Goal: Task Accomplishment & Management: Use online tool/utility

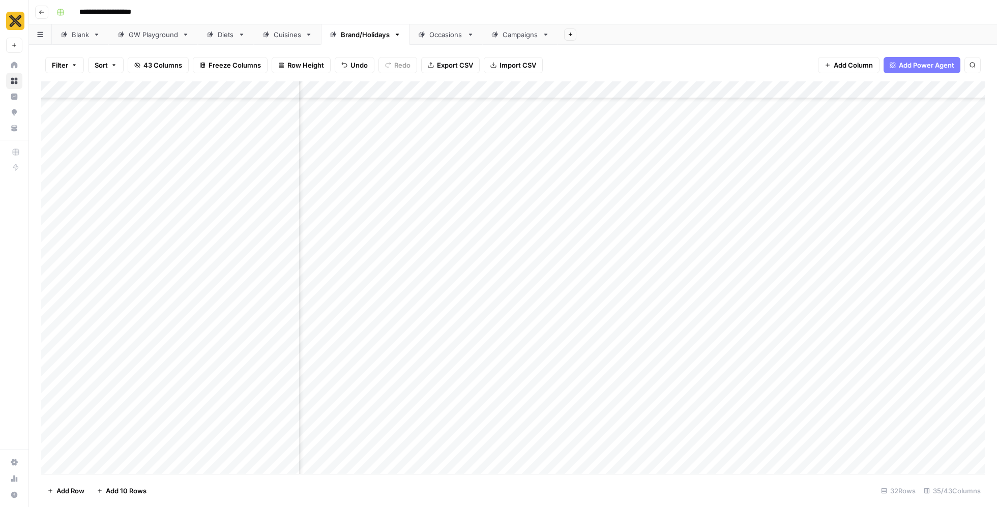
scroll to position [487, 2237]
click at [284, 37] on div "Cuisines" at bounding box center [287, 34] width 27 height 10
click at [530, 340] on div "Add Column" at bounding box center [512, 277] width 943 height 393
click at [553, 333] on div "Add Column" at bounding box center [512, 277] width 943 height 393
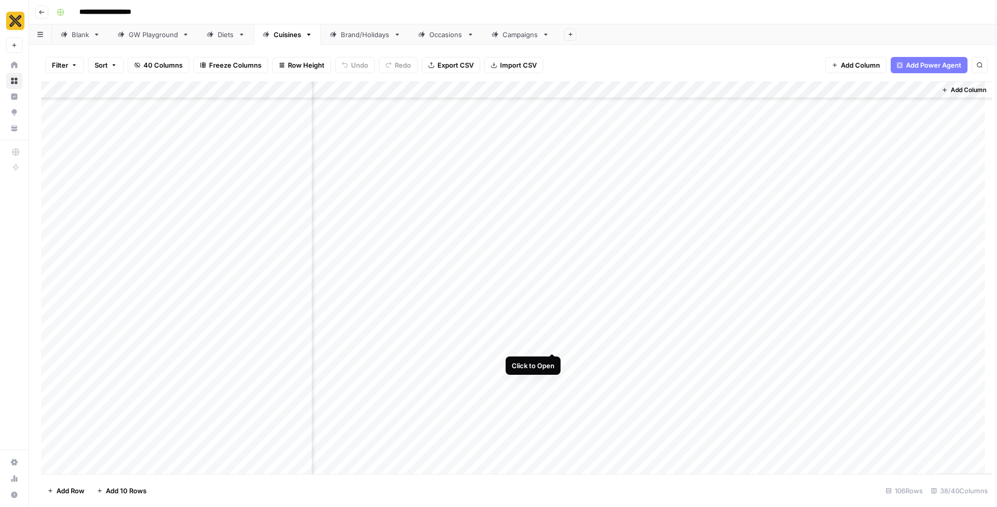
scroll to position [2444, 2512]
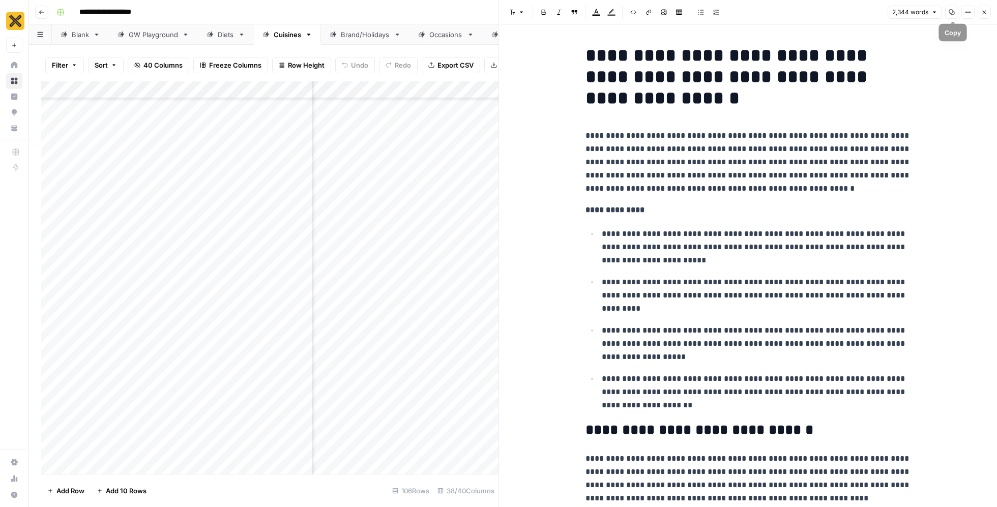
click at [955, 13] on icon "button" at bounding box center [952, 13] width 6 height 6
click at [752, 163] on p "**********" at bounding box center [748, 162] width 326 height 66
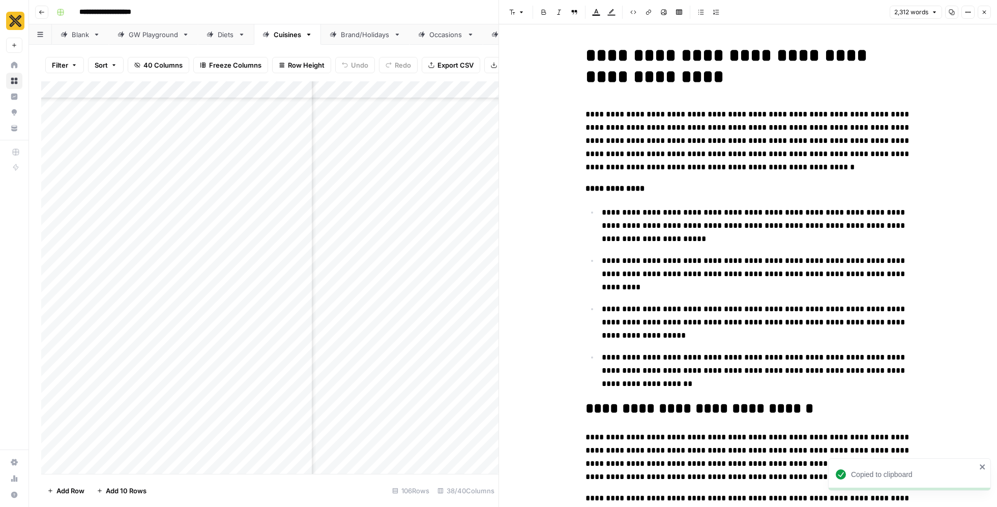
click at [983, 13] on icon "button" at bounding box center [985, 13] width 4 height 4
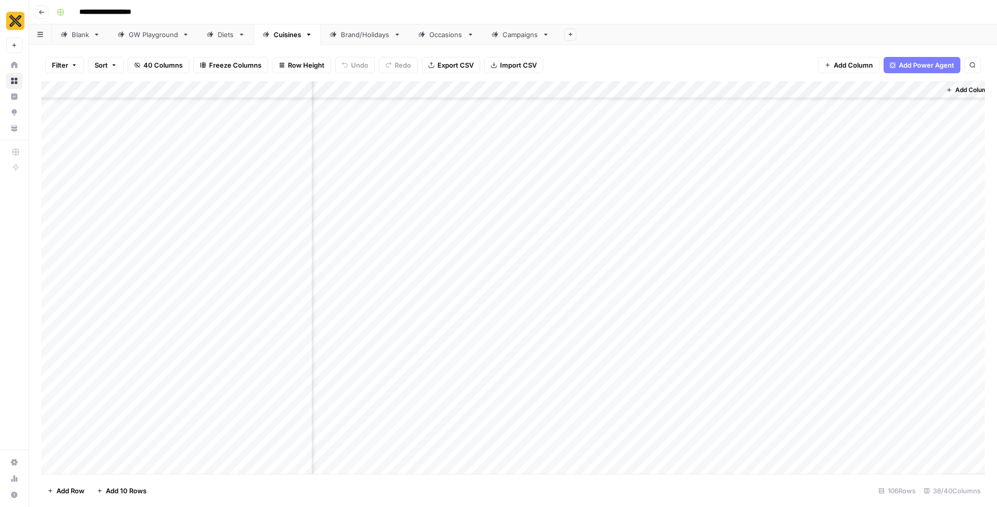
scroll to position [2444, 2270]
click at [547, 331] on button "button" at bounding box center [510, 338] width 92 height 27
click at [526, 332] on button "button" at bounding box center [510, 338] width 92 height 27
click at [514, 316] on div "Add Column" at bounding box center [512, 277] width 943 height 393
click at [545, 341] on div "Add Column" at bounding box center [512, 277] width 943 height 393
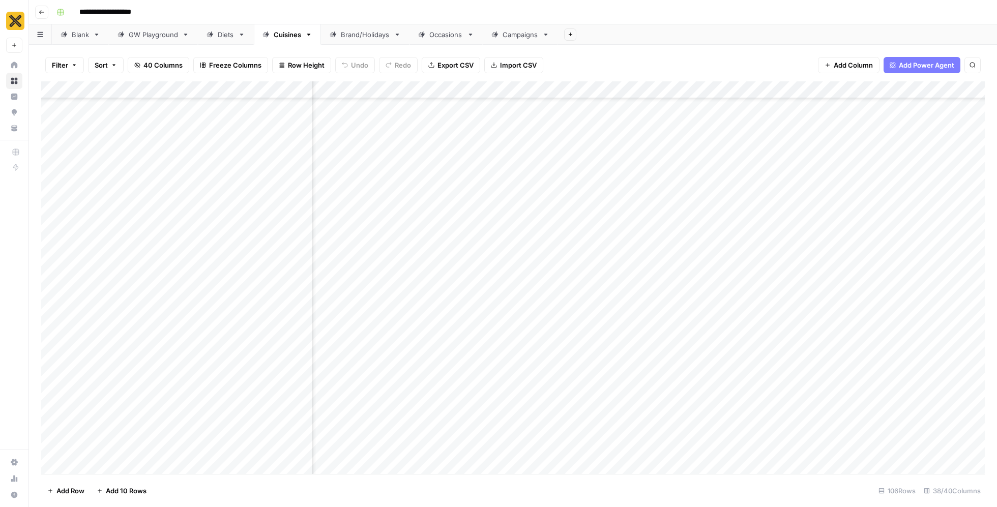
click at [546, 332] on div "Add Column" at bounding box center [512, 277] width 943 height 393
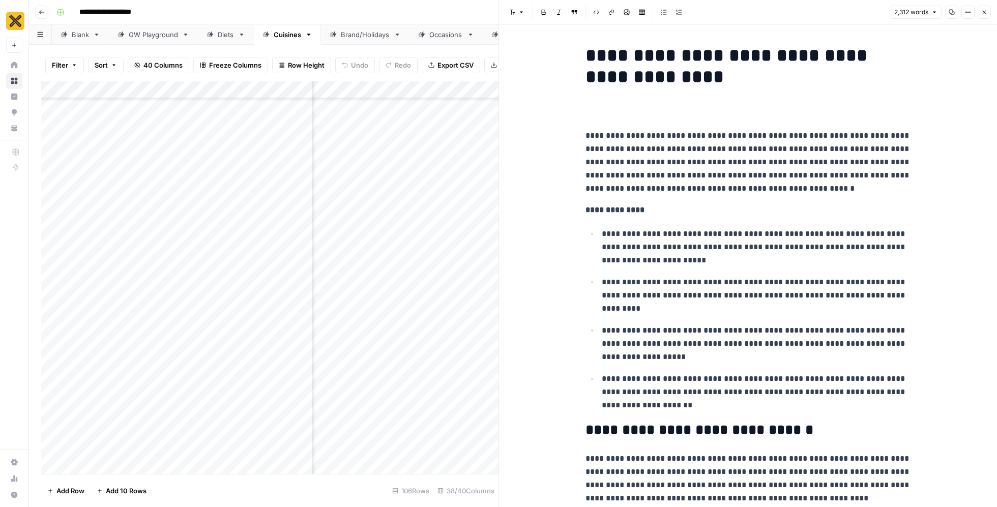
scroll to position [4380, 0]
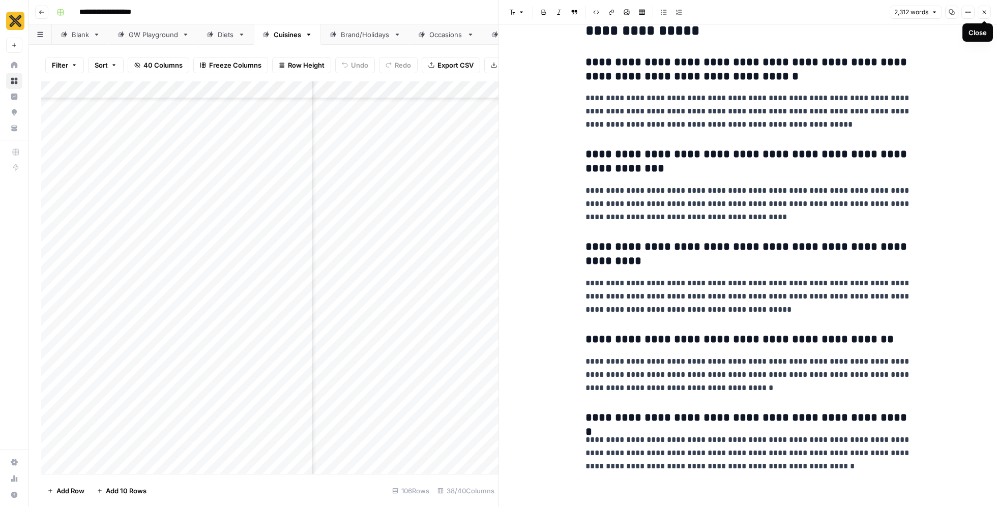
click at [989, 10] on button "Close" at bounding box center [984, 12] width 13 height 13
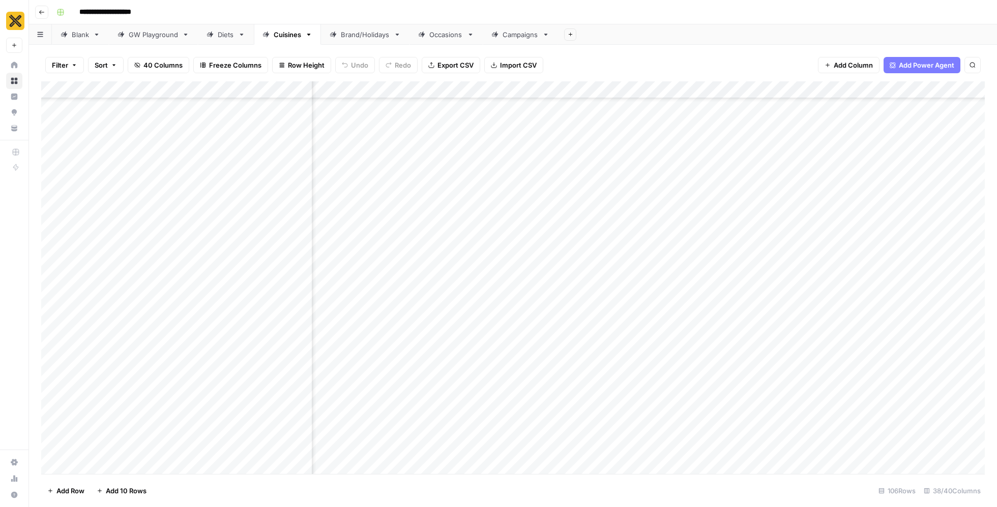
scroll to position [2444, 2016]
click at [793, 334] on div "Add Column" at bounding box center [512, 277] width 943 height 393
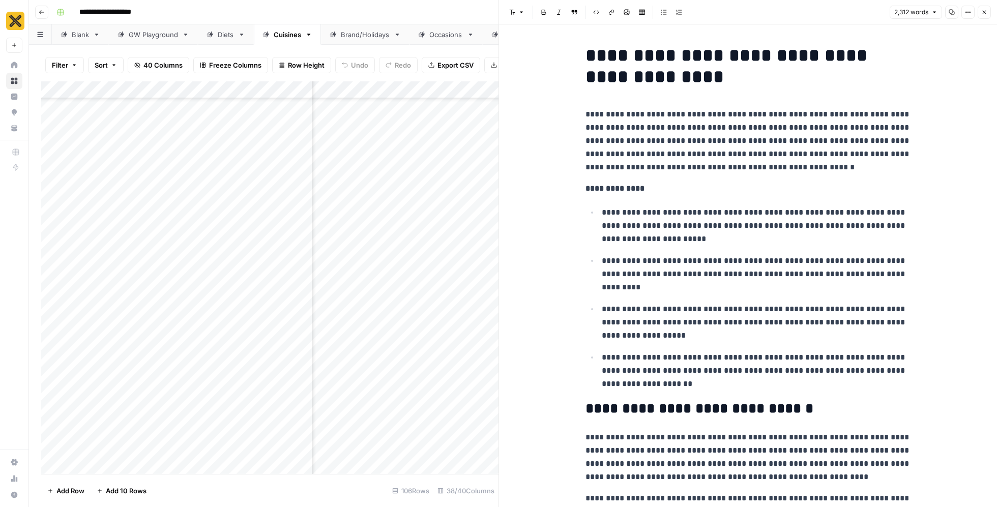
click at [788, 332] on div at bounding box center [765, 338] width 93 height 28
click at [765, 304] on p "**********" at bounding box center [756, 323] width 309 height 40
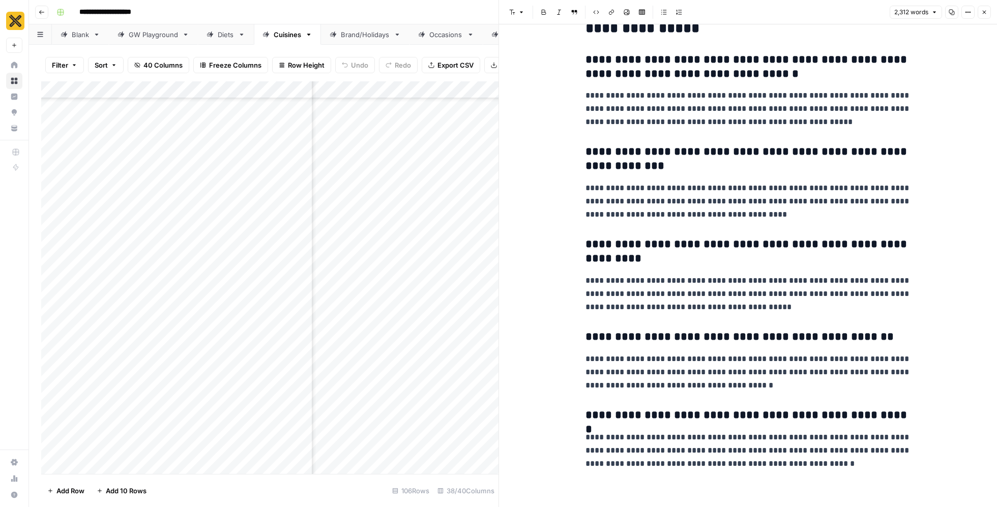
scroll to position [4381, 0]
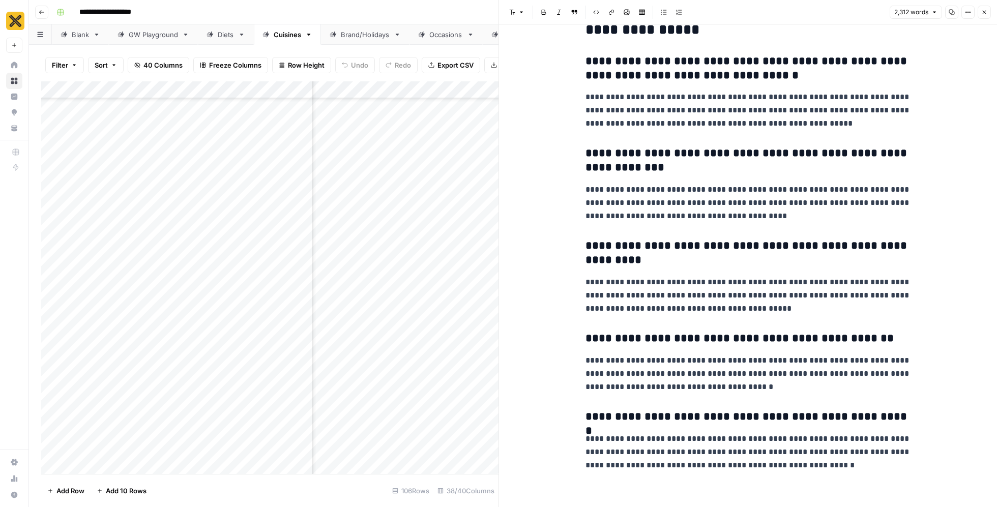
click at [987, 13] on icon "button" at bounding box center [984, 12] width 6 height 6
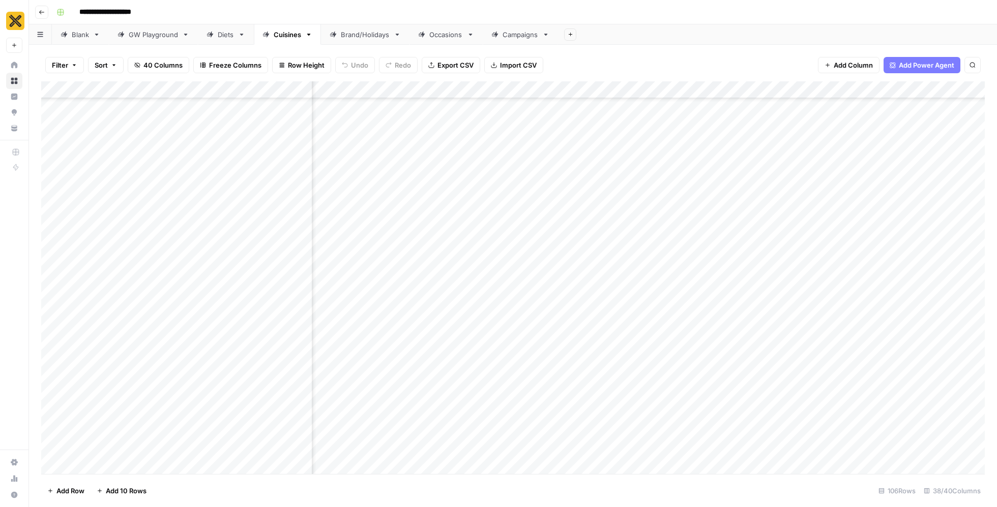
scroll to position [2444, 2424]
click at [798, 332] on div "Add Column" at bounding box center [512, 277] width 943 height 393
click at [924, 333] on div "Add Column" at bounding box center [512, 277] width 943 height 393
click at [742, 335] on div "Add Column" at bounding box center [512, 277] width 943 height 393
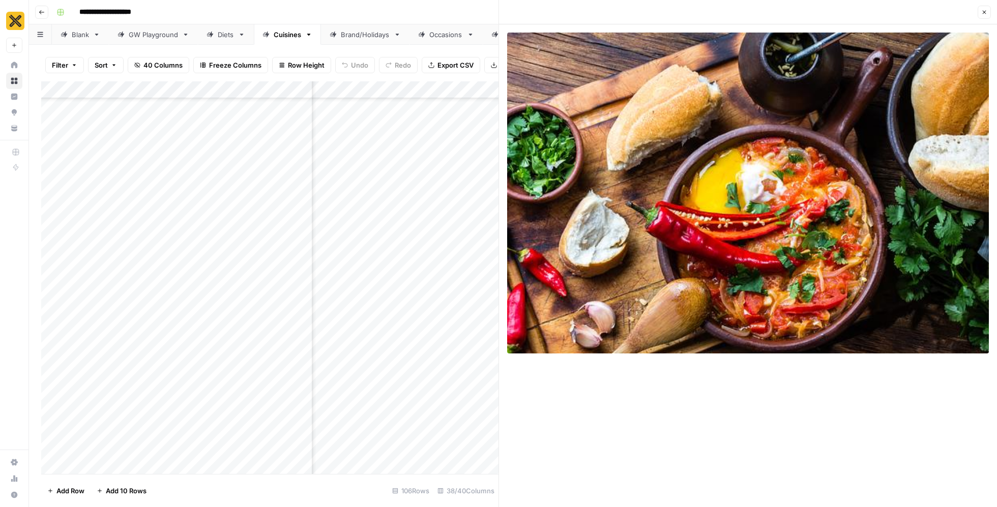
click at [982, 11] on icon "button" at bounding box center [984, 12] width 6 height 6
